Goal: Task Accomplishment & Management: Manage account settings

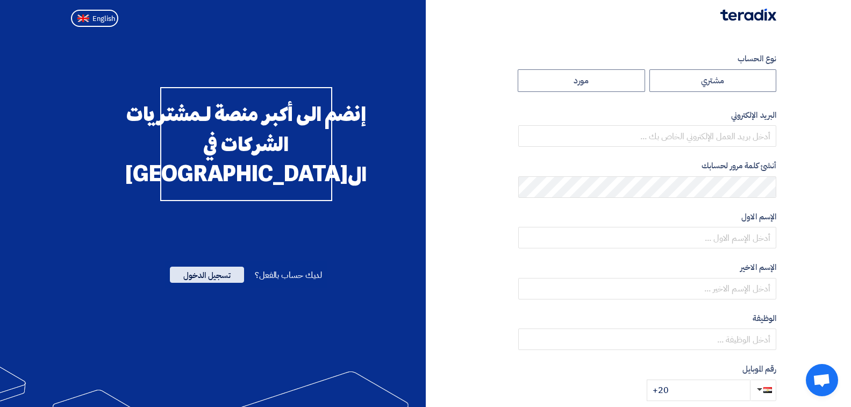
click at [212, 283] on span "تسجيل الدخول" at bounding box center [207, 275] width 74 height 16
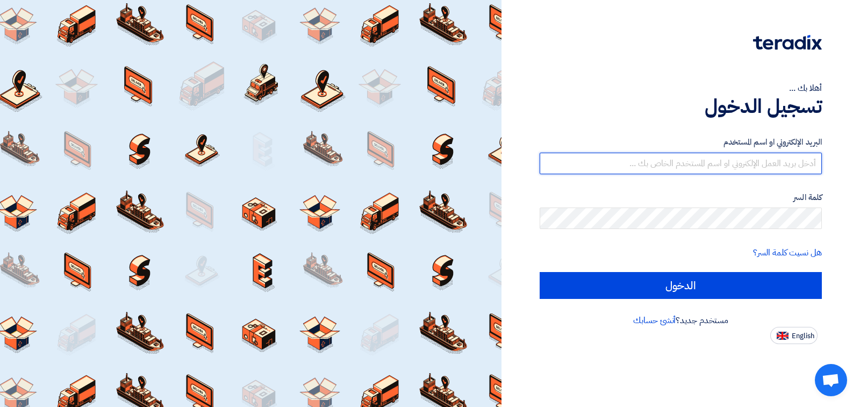
click at [714, 163] on input "text" at bounding box center [681, 163] width 282 height 21
type input "ROMEX@LINK.NET"
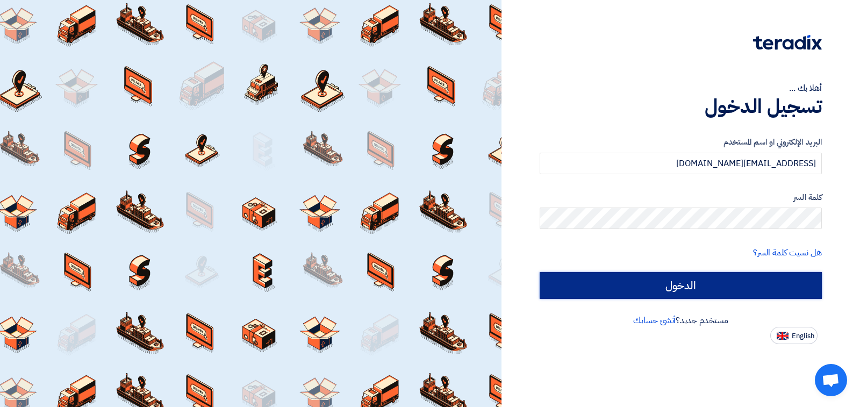
click at [702, 280] on input "الدخول" at bounding box center [681, 285] width 282 height 27
type input "Sign in"
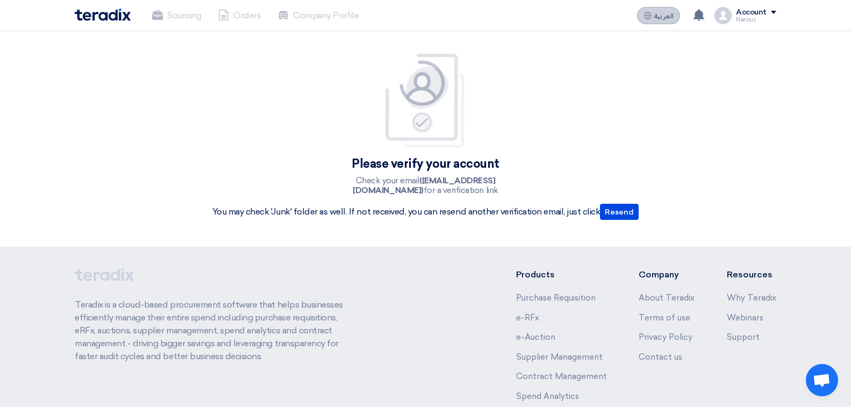
click at [663, 14] on span "العربية" at bounding box center [663, 16] width 19 height 8
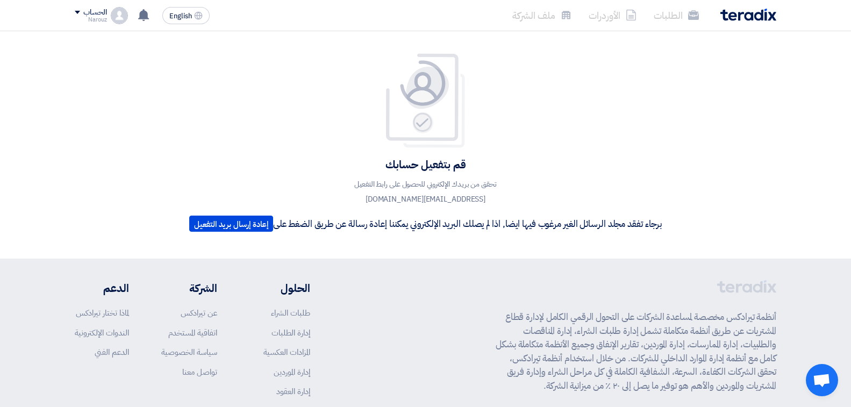
click at [92, 8] on div "الحساب" at bounding box center [94, 12] width 23 height 9
click at [124, 39] on li "الطلبات" at bounding box center [131, 41] width 112 height 21
click at [236, 223] on button "إعادة إرسال بريد التفعيل" at bounding box center [231, 223] width 84 height 16
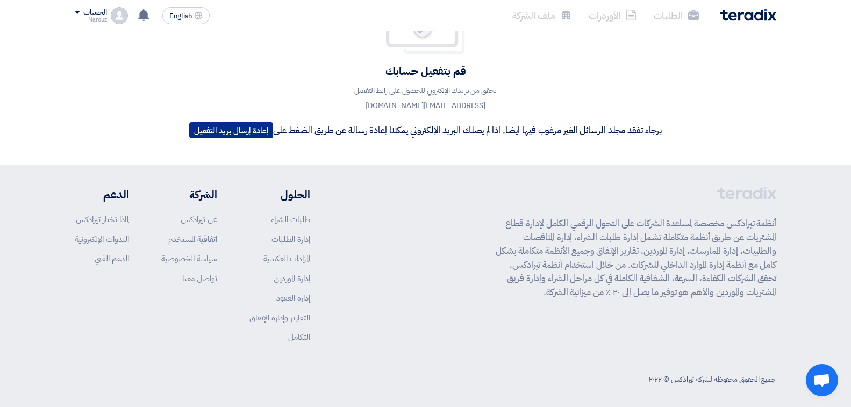
scroll to position [98, 0]
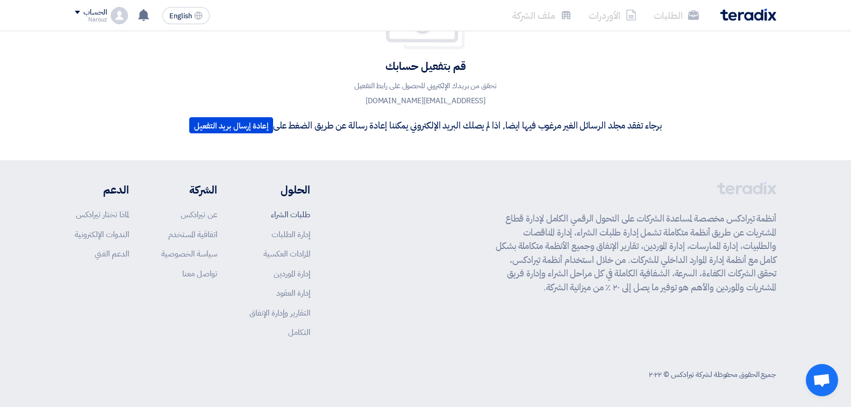
click at [285, 211] on link "طلبات الشراء" at bounding box center [290, 215] width 39 height 12
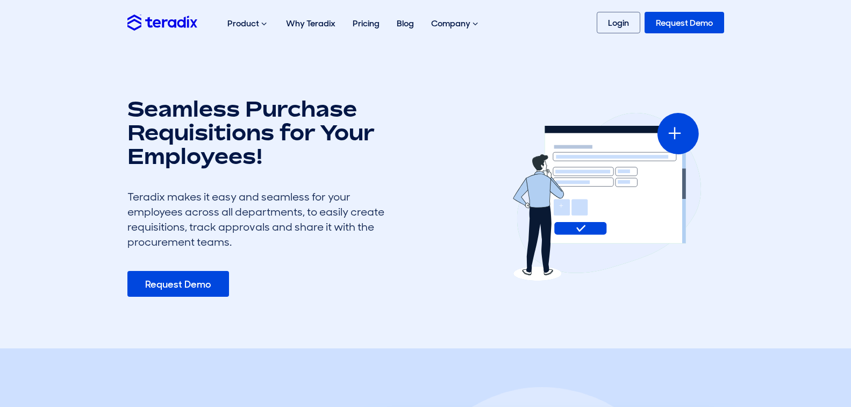
click at [177, 284] on link "Request Demo" at bounding box center [178, 284] width 102 height 26
